Goal: Check status: Check status

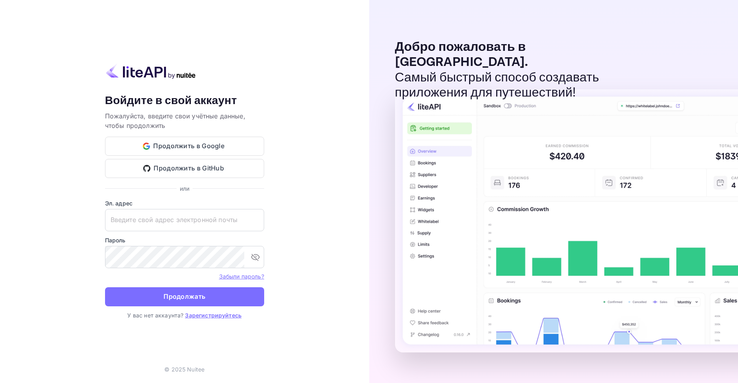
type input "[EMAIL_ADDRESS][DOMAIN_NAME]"
click at [103, 258] on div "Ваша учётная запись успешно создана, на ваш адрес электронной почты отправлена …" at bounding box center [184, 191] width 369 height 383
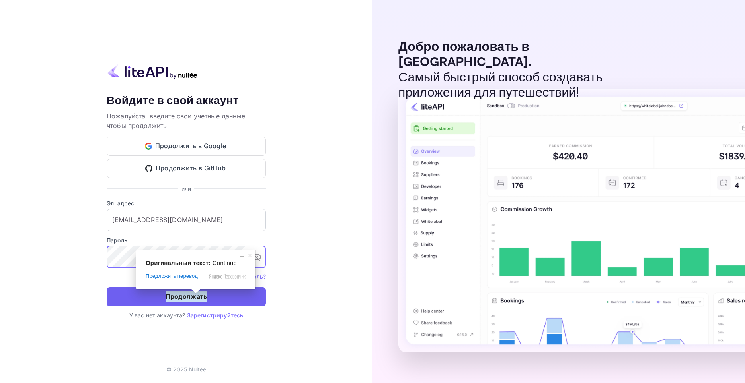
click at [190, 299] on ya-tr-span "Продолжать" at bounding box center [186, 297] width 42 height 11
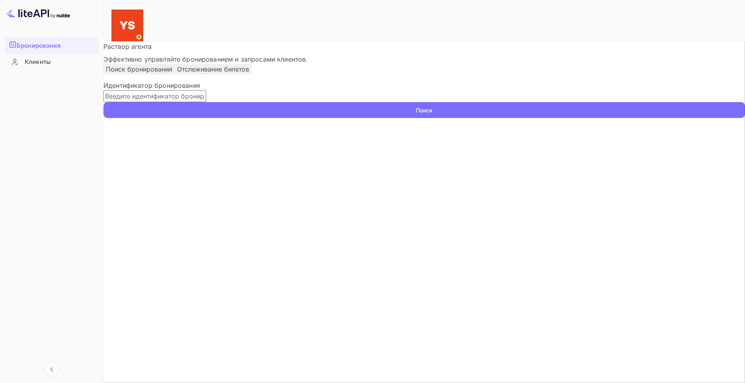
paste input "9524185"
type input "9524185"
click at [432, 115] on ya-tr-span "Поиск" at bounding box center [424, 110] width 17 height 8
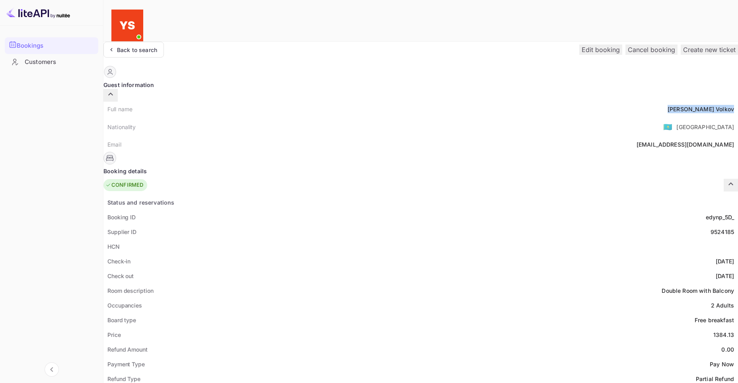
drag, startPoint x: 370, startPoint y: 95, endPoint x: 409, endPoint y: 95, distance: 38.6
click at [668, 105] on div "[PERSON_NAME]" at bounding box center [701, 109] width 66 height 8
copy div "[PERSON_NAME]"
drag, startPoint x: 389, startPoint y: 316, endPoint x: 413, endPoint y: 318, distance: 23.1
click at [413, 328] on div "Price 1384.13" at bounding box center [420, 335] width 634 height 15
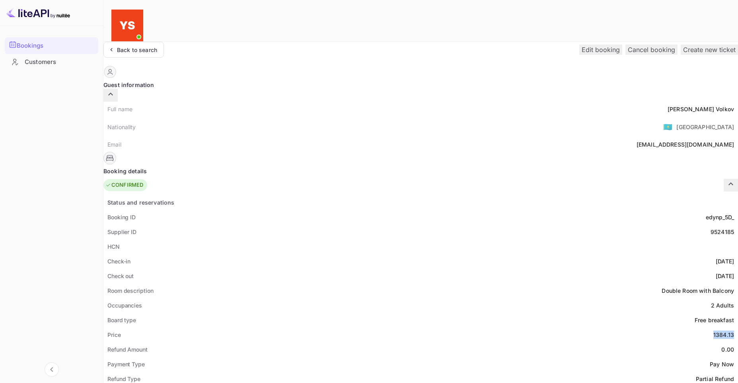
copy div "1384.13"
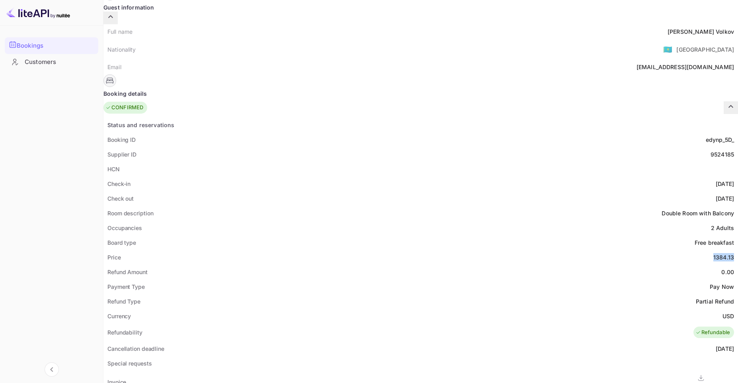
scroll to position [80, 0]
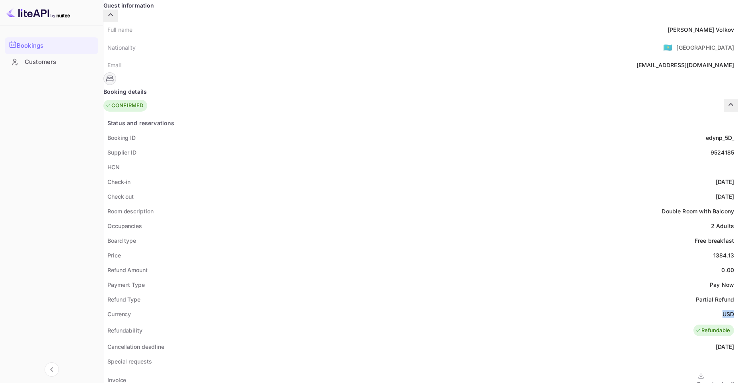
drag, startPoint x: 398, startPoint y: 296, endPoint x: 409, endPoint y: 297, distance: 11.2
click at [409, 307] on div "Currency USD" at bounding box center [420, 314] width 634 height 15
copy ya-tr-span "USD"
